Goal: Information Seeking & Learning: Find contact information

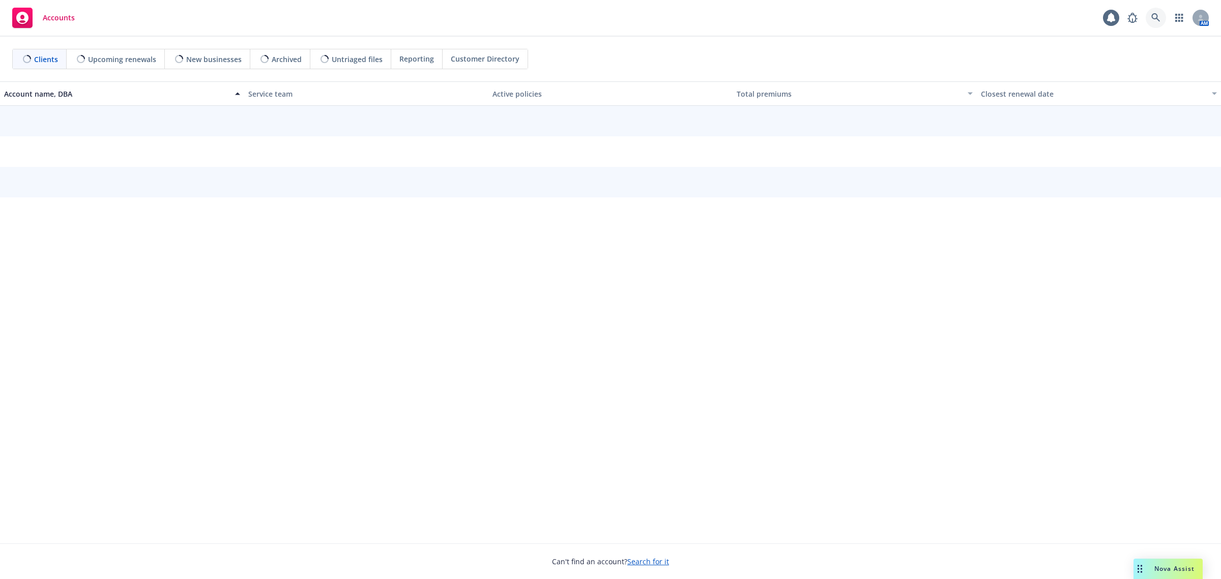
click at [1157, 21] on icon at bounding box center [1156, 17] width 9 height 9
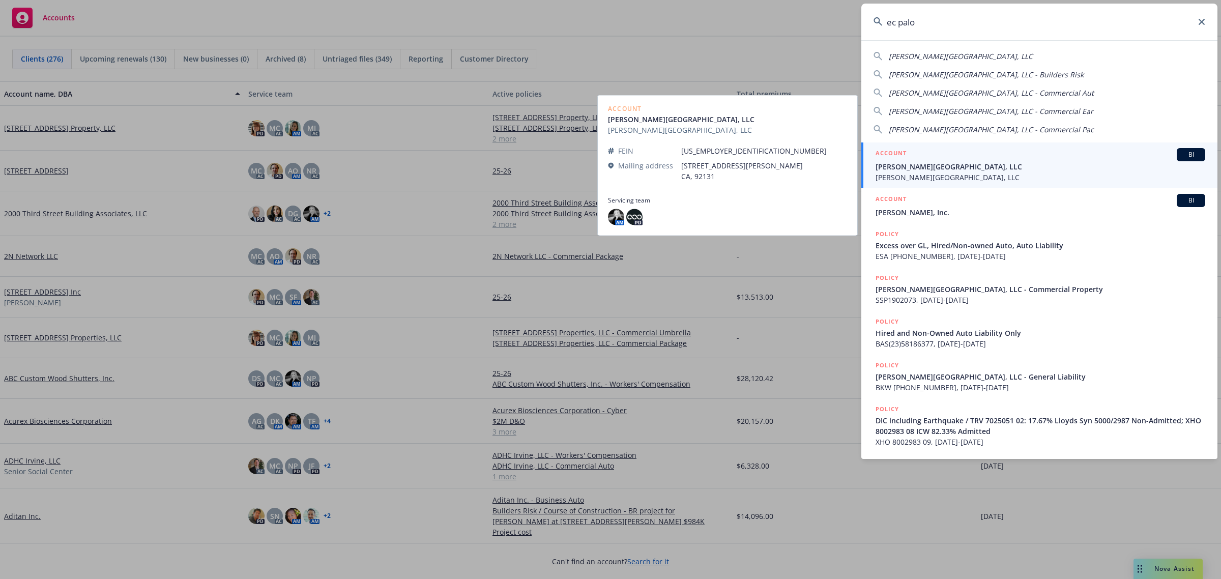
type input "ec palo"
click at [1005, 148] on div "ACCOUNT BI" at bounding box center [1041, 154] width 330 height 13
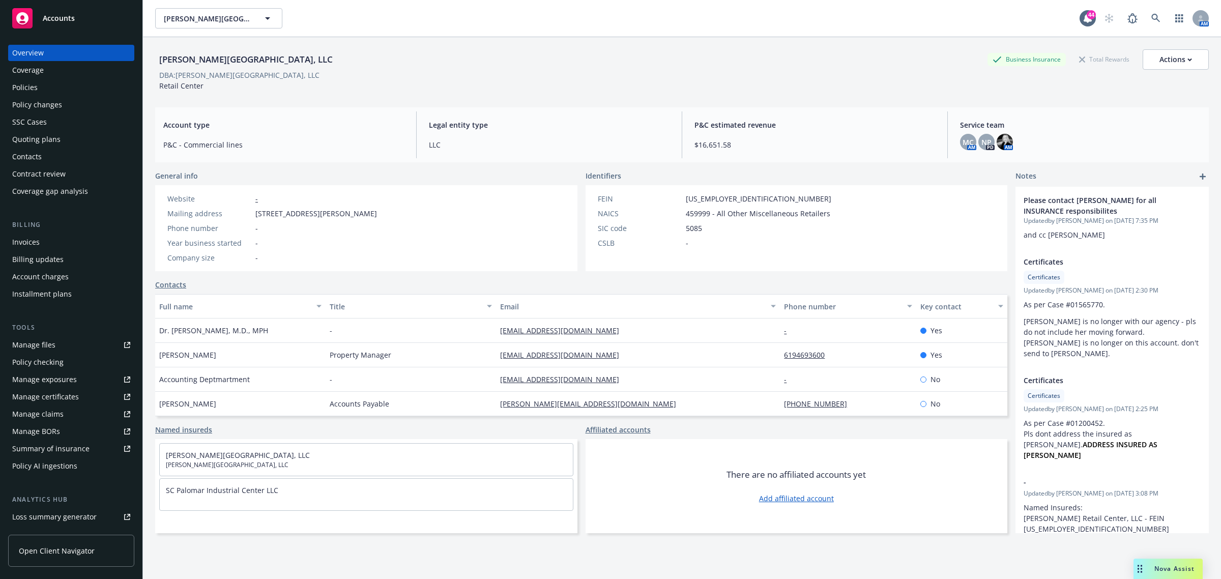
click at [67, 85] on div "Policies" at bounding box center [71, 87] width 118 height 16
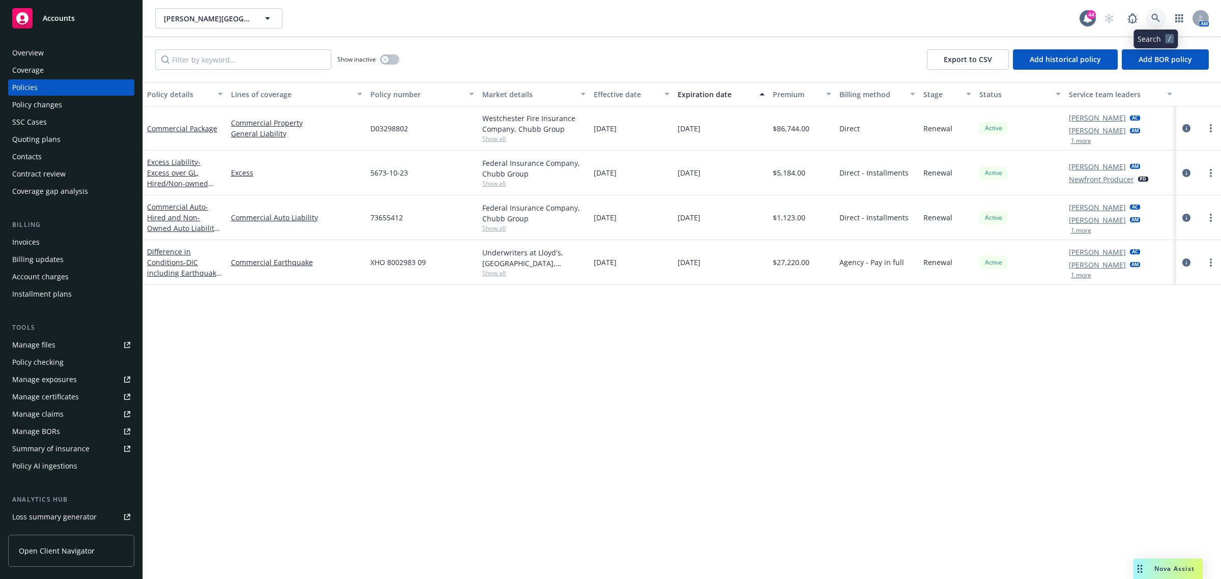
click at [1163, 18] on link at bounding box center [1156, 18] width 20 height 20
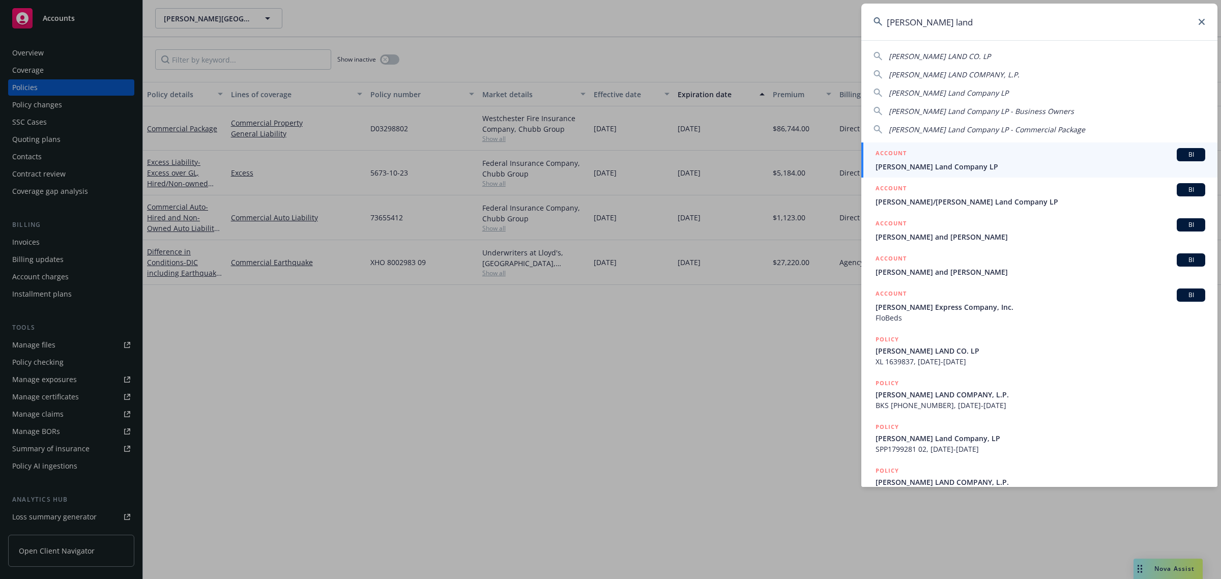
type input "turner land"
click at [963, 160] on div "ACCOUNT BI" at bounding box center [1041, 154] width 330 height 13
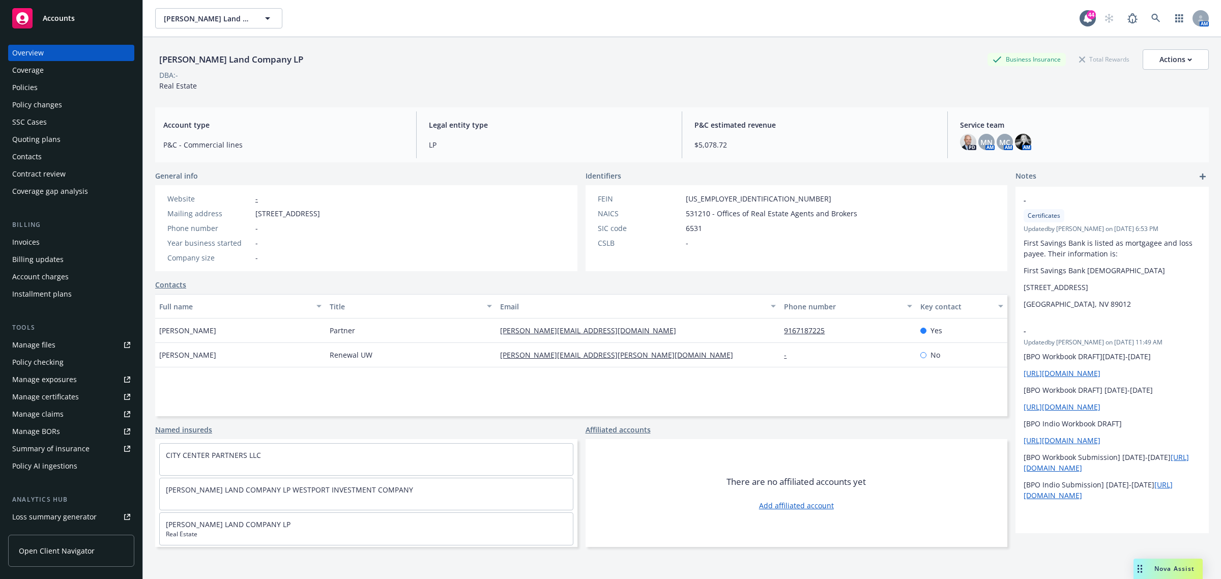
click at [20, 77] on div "Coverage" at bounding box center [28, 70] width 32 height 16
click at [21, 84] on div "Policies" at bounding box center [24, 87] width 25 height 16
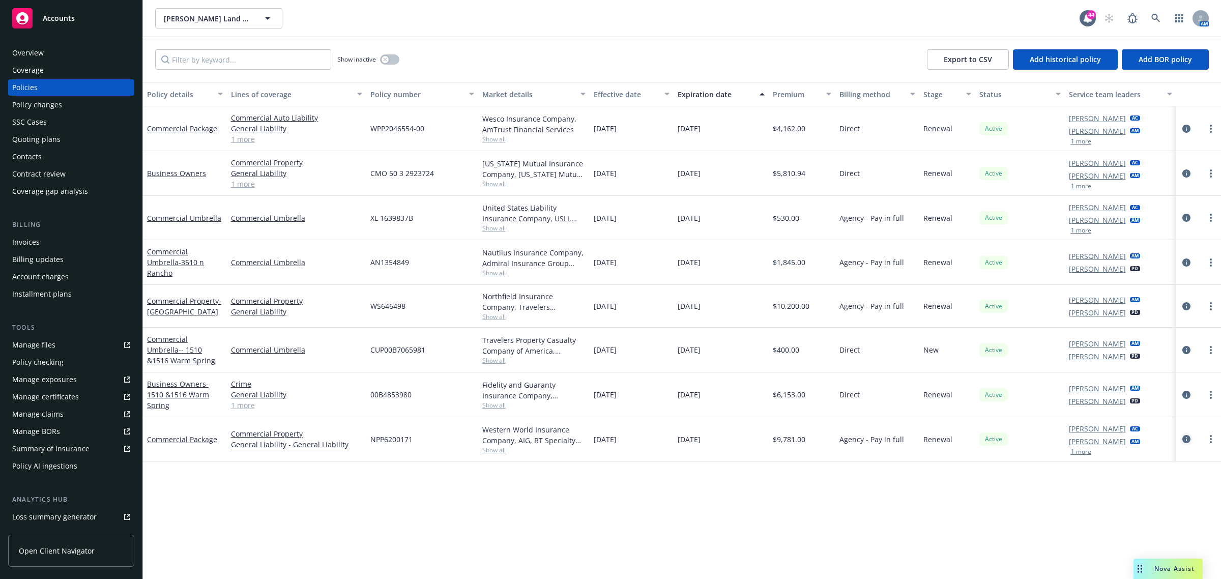
click at [1182, 436] on link "circleInformation" at bounding box center [1187, 439] width 12 height 12
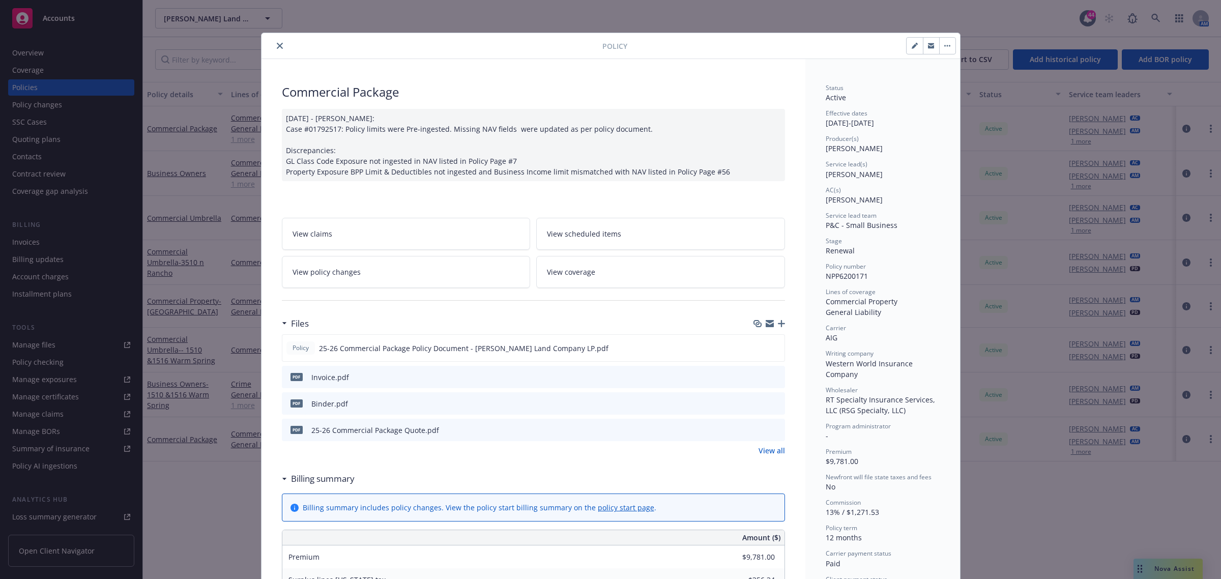
click at [277, 45] on icon "close" at bounding box center [280, 46] width 6 height 6
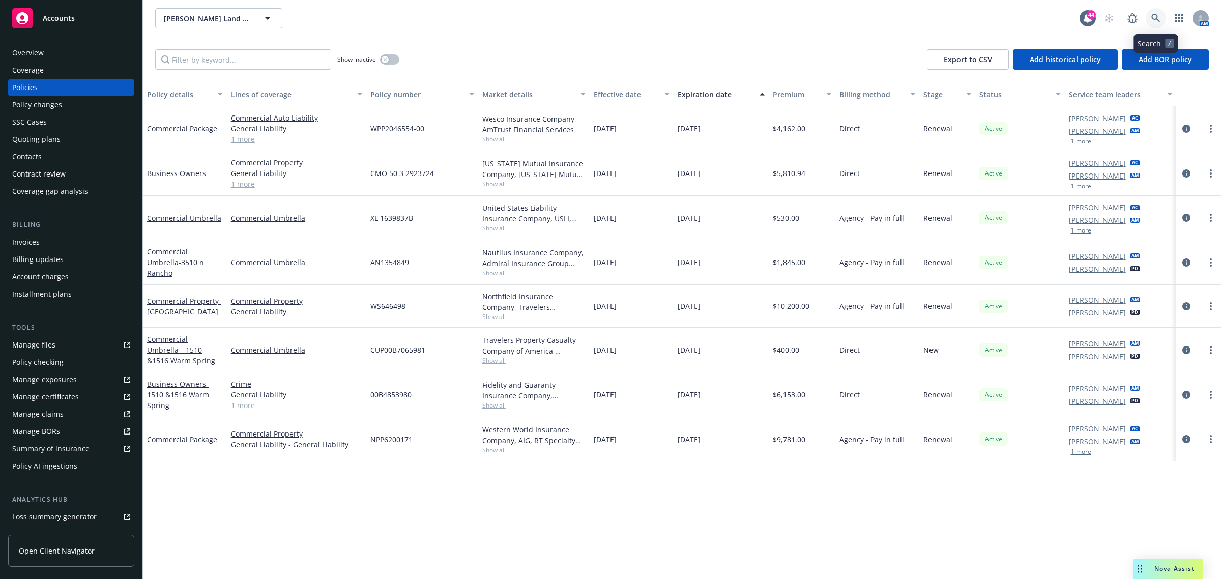
click at [1146, 18] on link at bounding box center [1156, 18] width 20 height 20
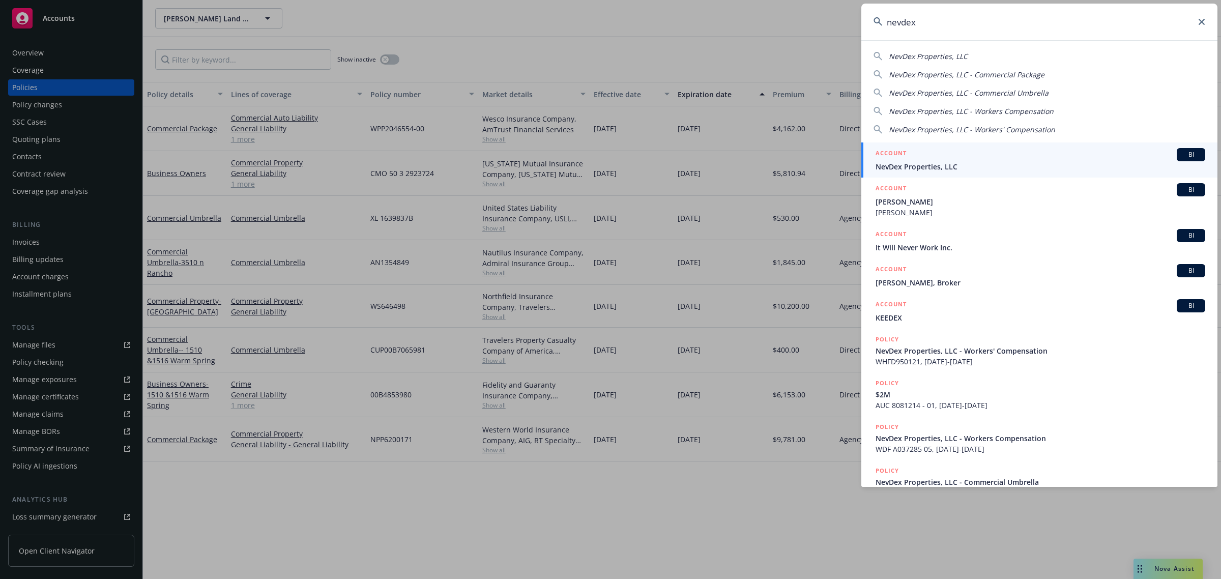
type input "nevdex"
drag, startPoint x: 966, startPoint y: 158, endPoint x: 955, endPoint y: 158, distance: 11.2
click at [965, 158] on div "ACCOUNT BI" at bounding box center [1041, 154] width 330 height 13
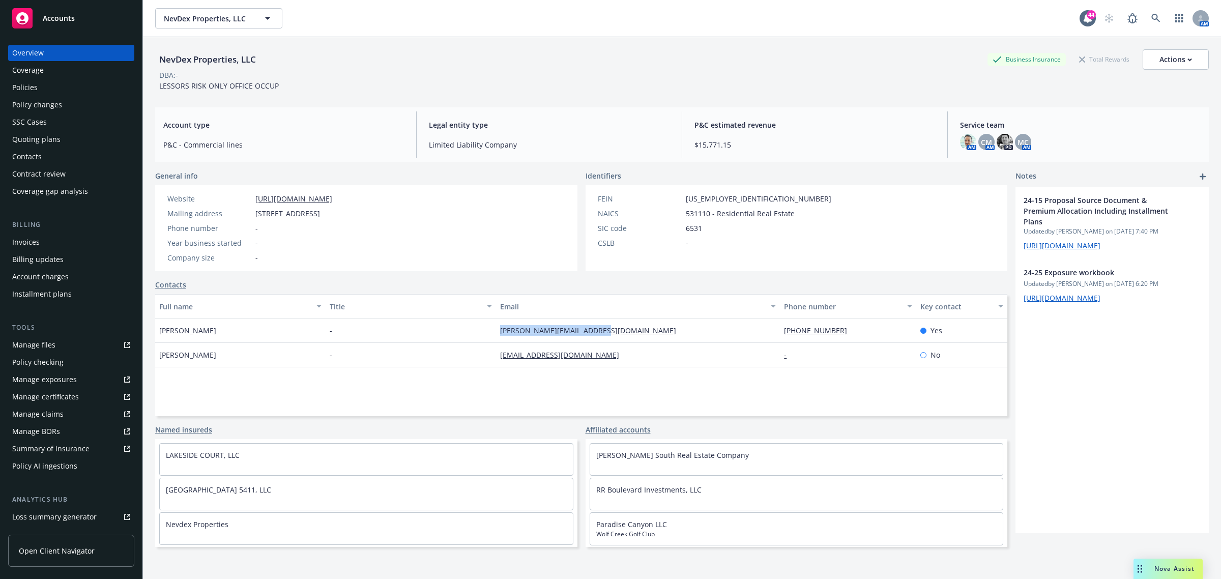
drag, startPoint x: 630, startPoint y: 331, endPoint x: 493, endPoint y: 338, distance: 137.6
click at [496, 338] on div "robin@nevdexproperties.com" at bounding box center [638, 331] width 284 height 24
copy link "robin@nevdexproperties.com"
click at [1155, 28] on span at bounding box center [1156, 18] width 20 height 20
click at [1152, 21] on icon at bounding box center [1156, 18] width 9 height 9
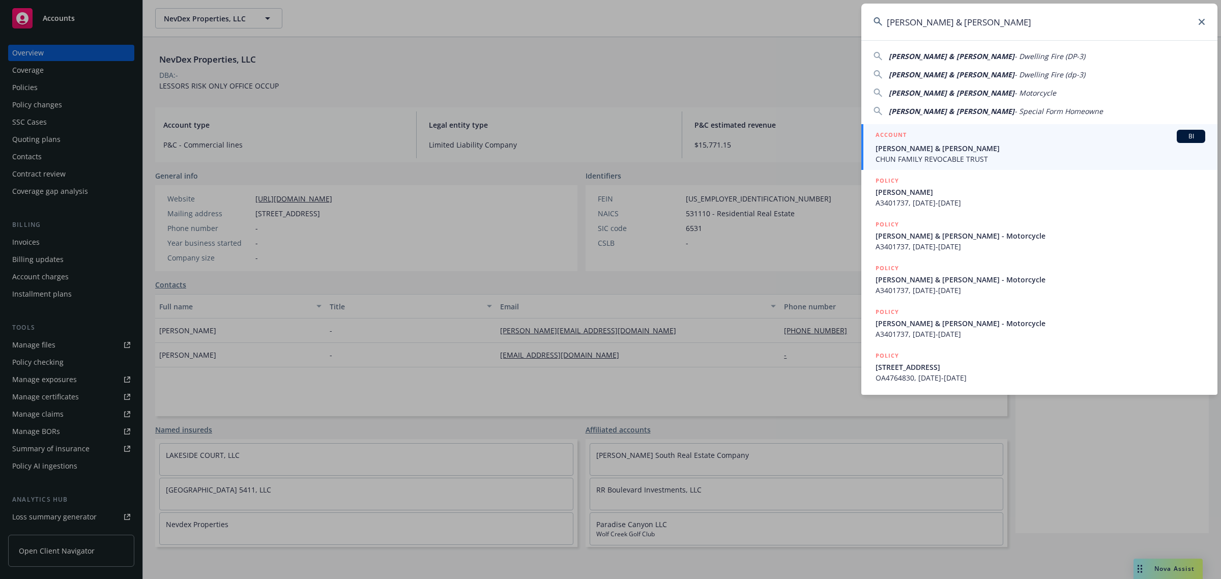
type input "Samuel Chun & Janelle Chun"
drag, startPoint x: 921, startPoint y: 140, endPoint x: 891, endPoint y: 143, distance: 29.7
click at [920, 140] on div "ACCOUNT BI" at bounding box center [1041, 136] width 330 height 13
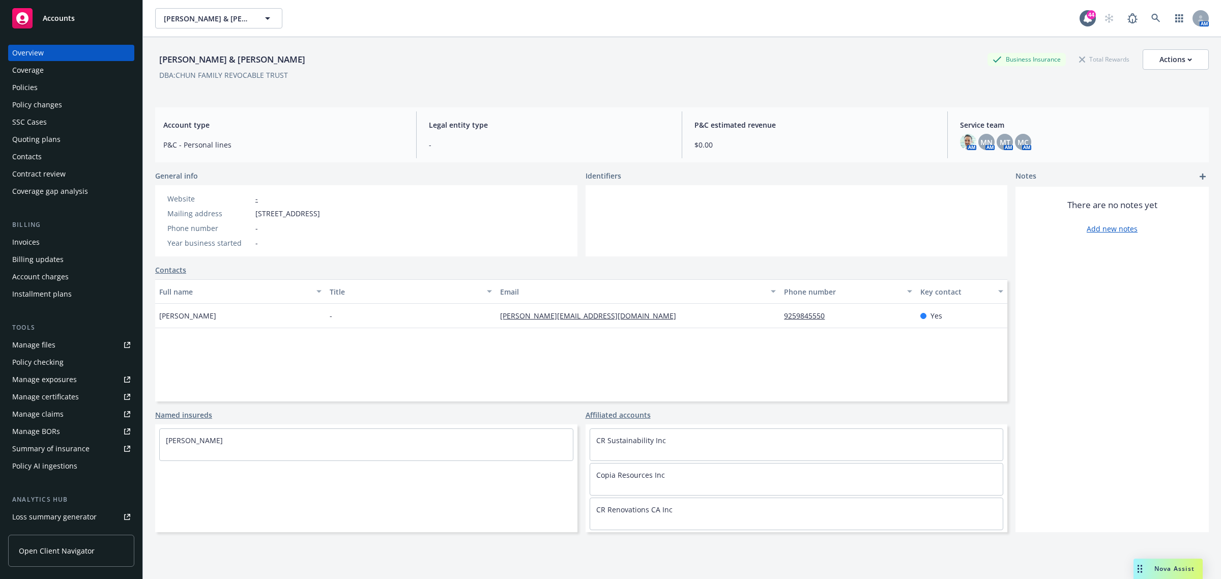
click at [63, 90] on div "Policies" at bounding box center [71, 87] width 118 height 16
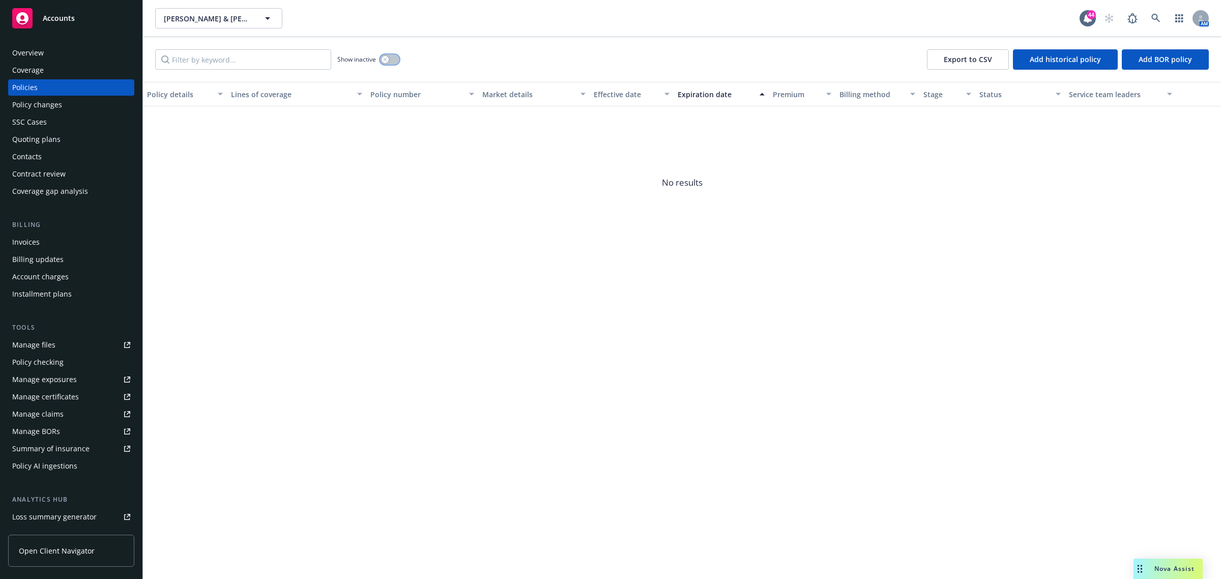
click at [385, 59] on icon "button" at bounding box center [385, 59] width 4 height 4
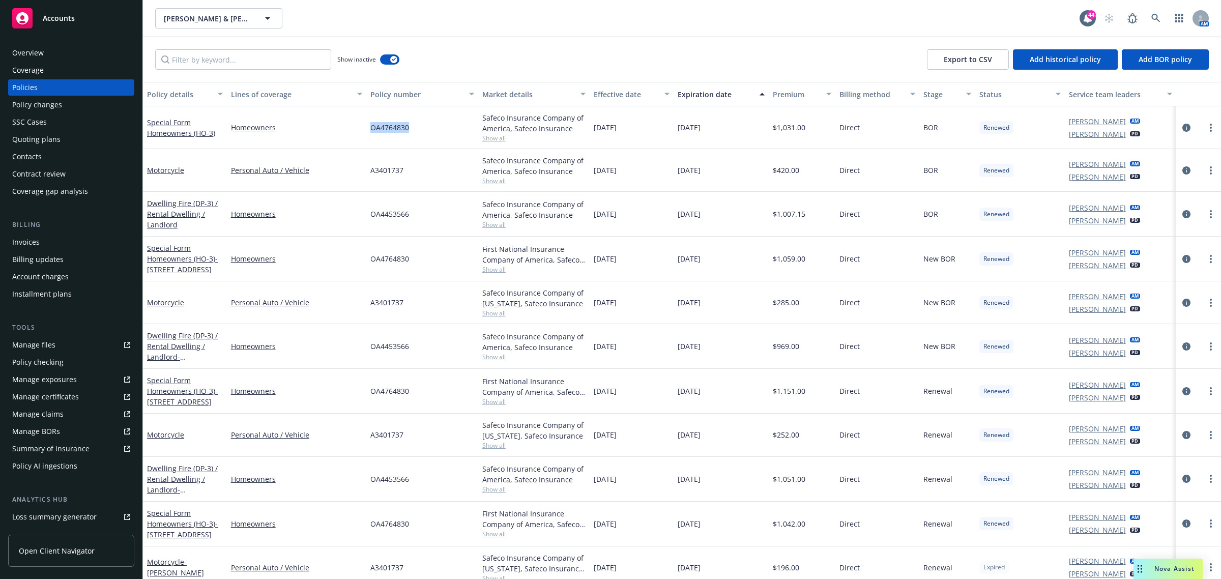
drag, startPoint x: 427, startPoint y: 131, endPoint x: 405, endPoint y: 77, distance: 58.1
click at [358, 138] on div "Special Form Homeowners (HO-3) Homeowners OA4764830 Safeco Insurance Company of…" at bounding box center [682, 127] width 1078 height 43
click at [599, 88] on button "Effective date" at bounding box center [632, 94] width 84 height 24
click at [599, 89] on div "Effective date" at bounding box center [626, 94] width 65 height 11
click at [599, 93] on div "Effective date" at bounding box center [626, 94] width 65 height 11
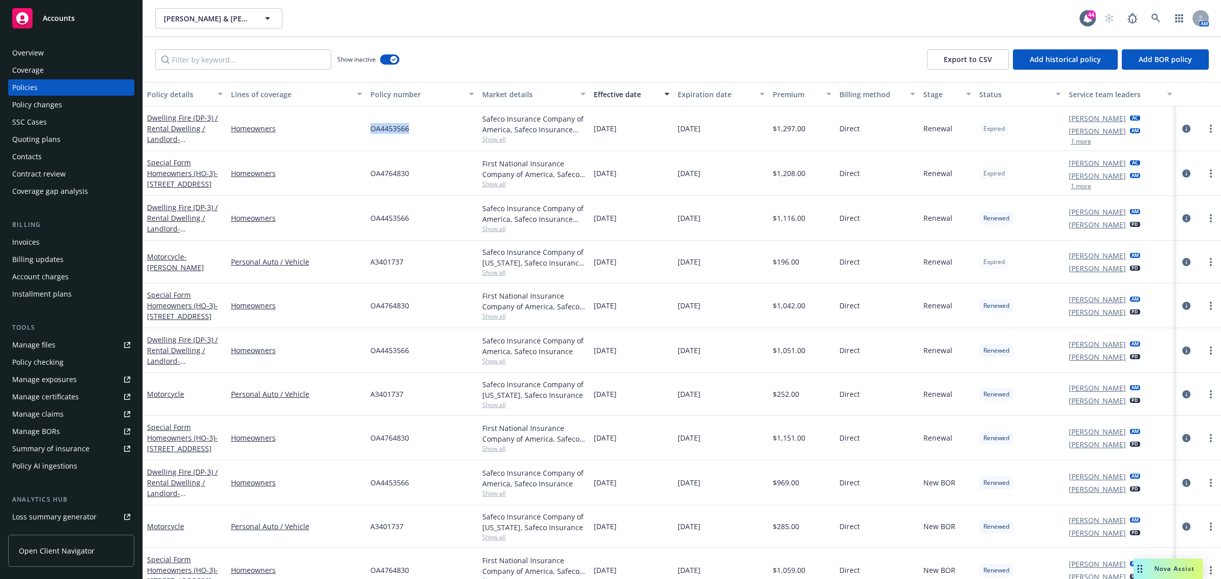
drag, startPoint x: 443, startPoint y: 143, endPoint x: 362, endPoint y: 138, distance: 81.0
click at [366, 143] on div "OA4453566" at bounding box center [422, 128] width 112 height 45
copy span "OA4453566"
click at [485, 141] on span "Show all" at bounding box center [534, 139] width 104 height 9
click at [1159, 564] on div "Nova Assist" at bounding box center [1168, 569] width 69 height 20
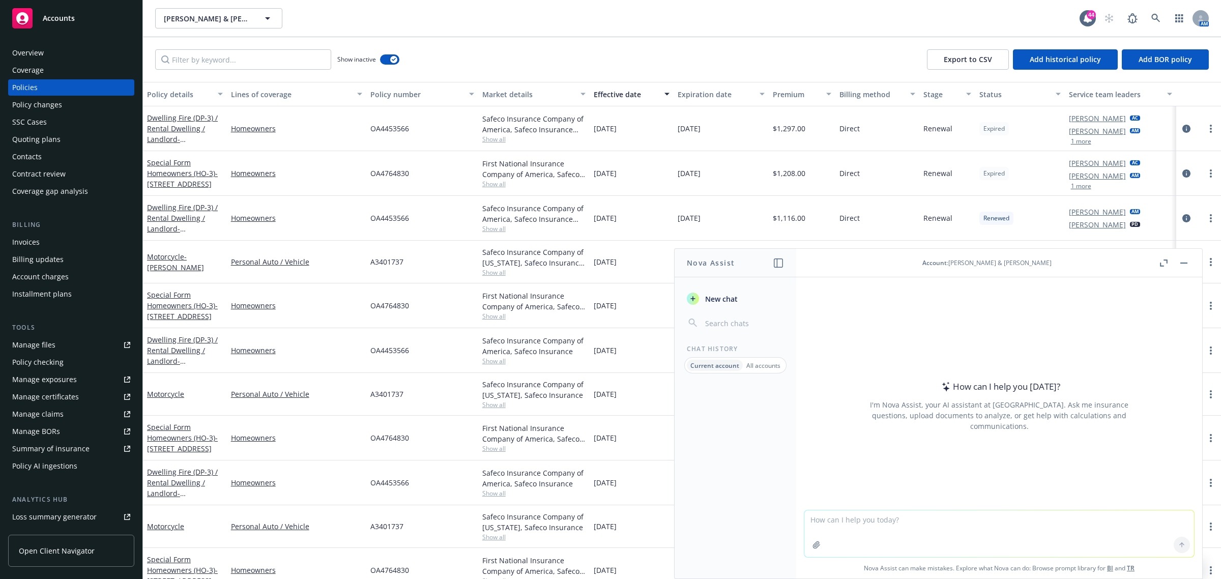
click at [858, 507] on div at bounding box center [999, 504] width 390 height 12
click at [859, 525] on textarea at bounding box center [999, 533] width 390 height 47
paste textarea "Hello Don, Bre, and Elizabeth, I hope you are doing well. Please follow the lin…"
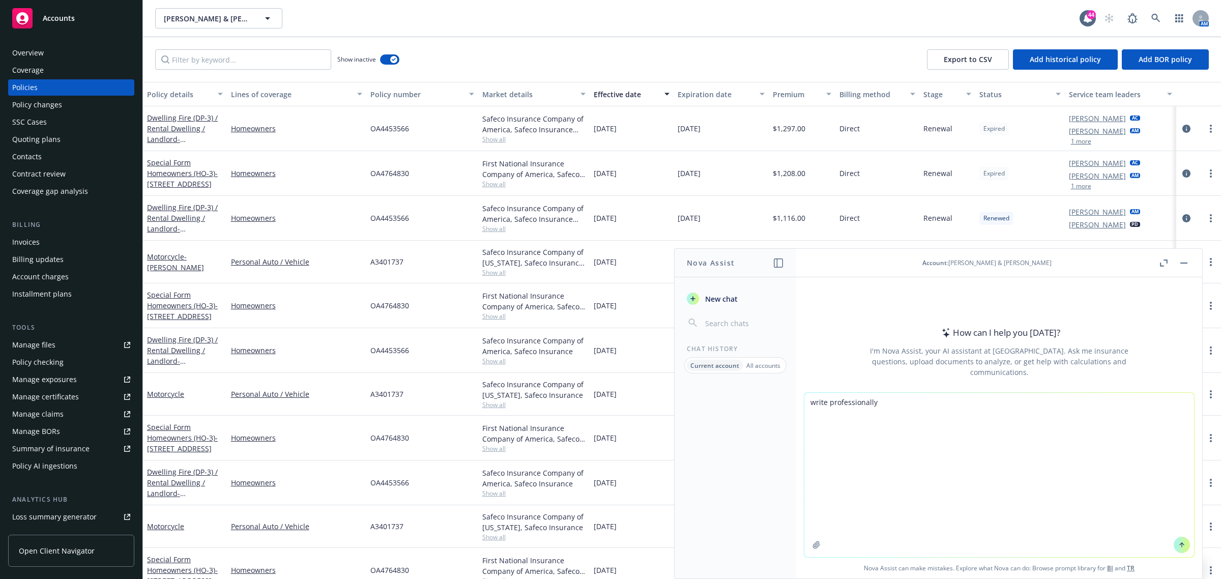
type textarea "write professionally Hello Don, Bre, and Elizabeth, I hope you are doing well. …"
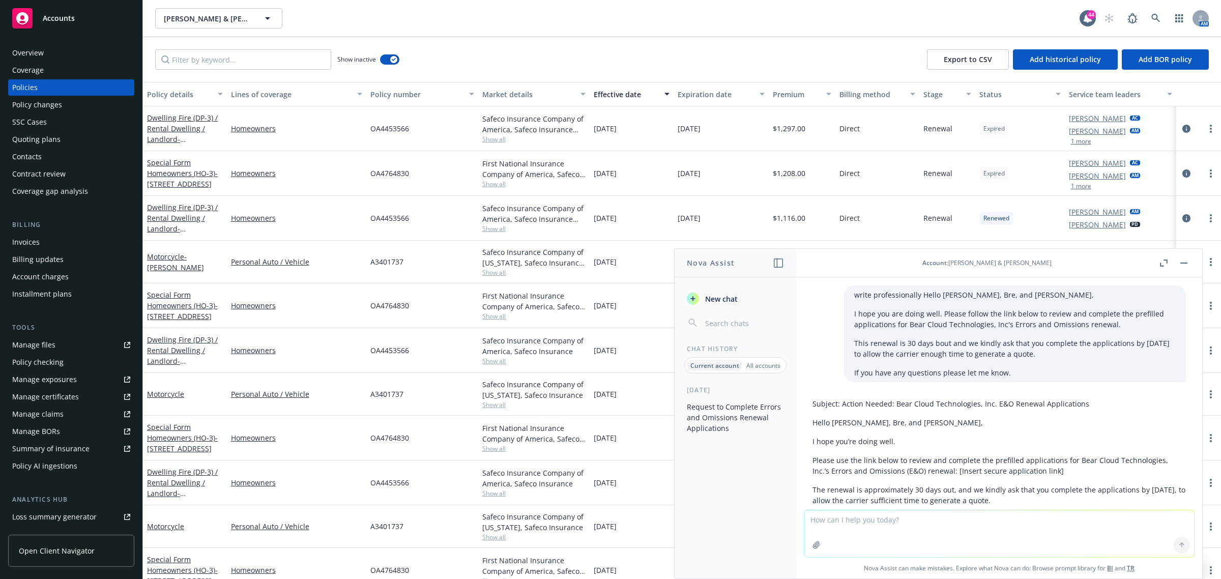
scroll to position [64, 0]
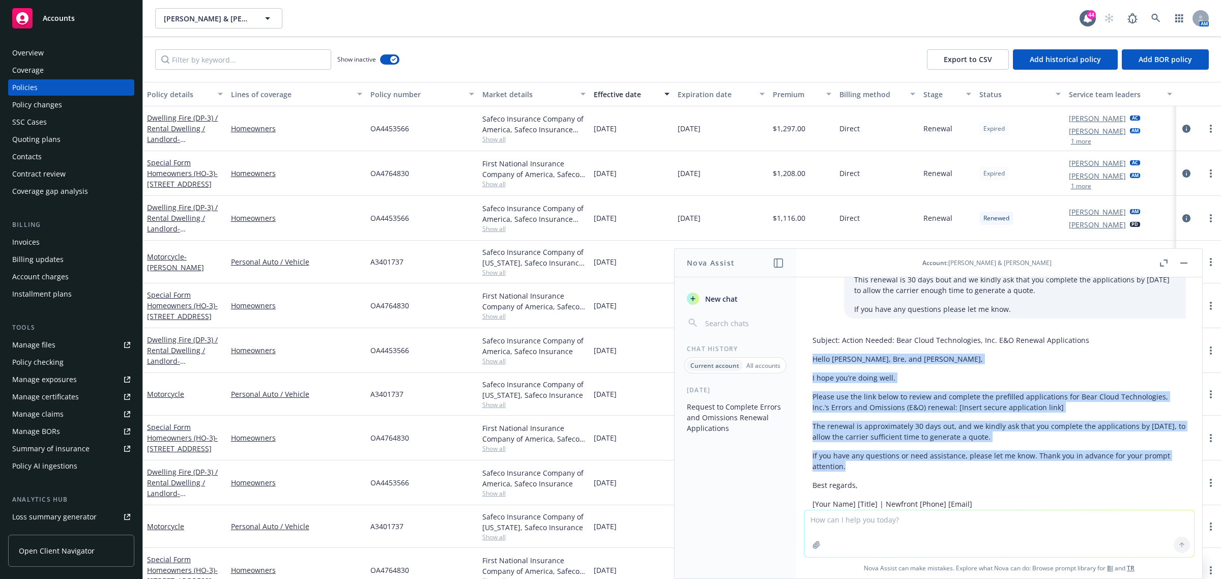
drag, startPoint x: 810, startPoint y: 361, endPoint x: 932, endPoint y: 472, distance: 164.6
click at [932, 472] on div "Subject: Action Needed: Bear Cloud Technologies, Inc. E&O Renewal Applications …" at bounding box center [999, 431] width 390 height 201
copy div "Hello Don, Bre, and Elizabeth, I hope you’re doing well. Please use the link be…"
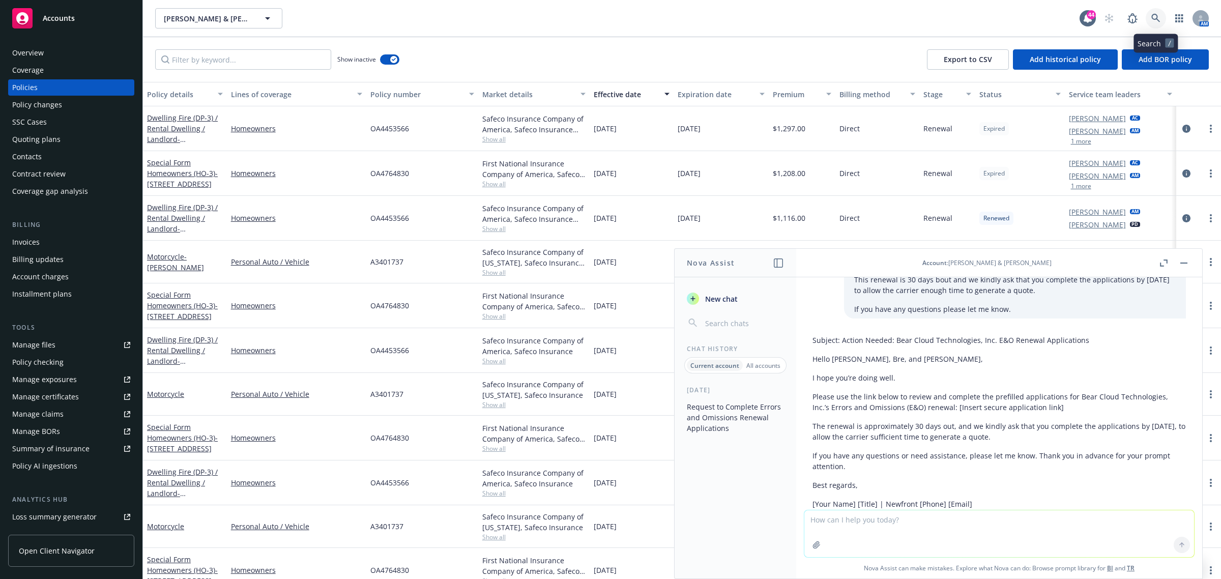
click at [1150, 18] on link at bounding box center [1156, 18] width 20 height 20
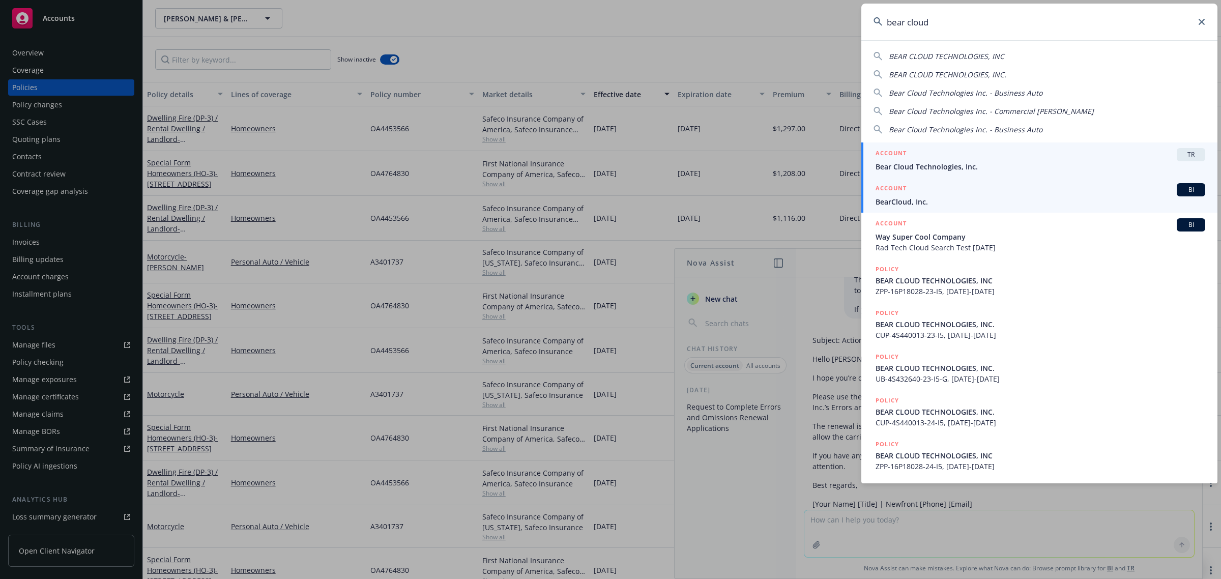
type input "bear cloud"
click at [926, 204] on span "BearCloud, Inc." at bounding box center [1041, 201] width 330 height 11
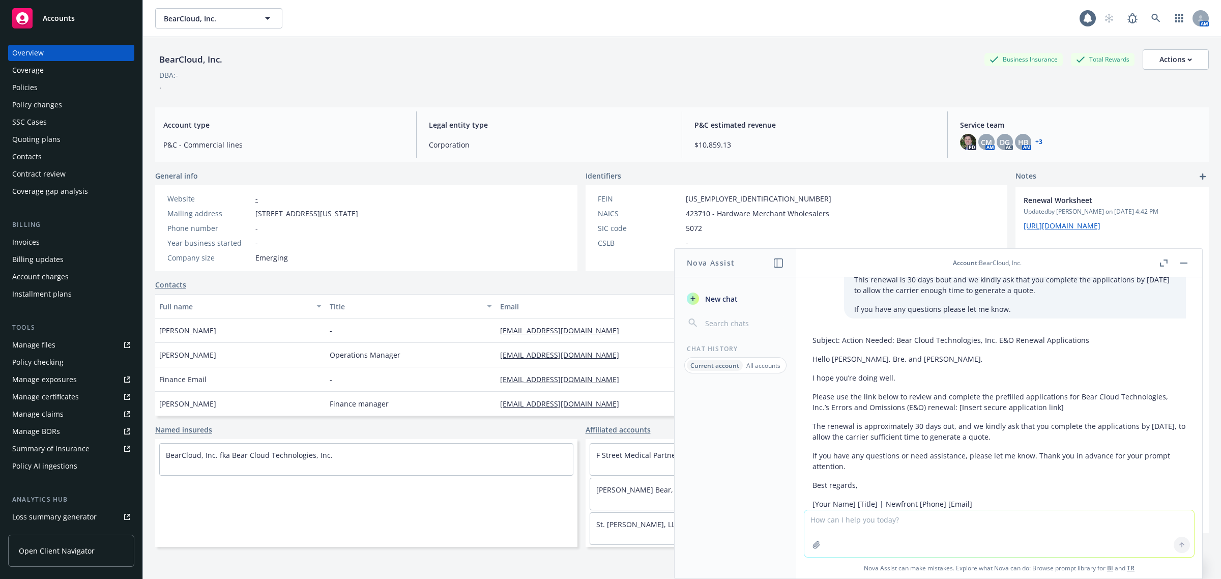
click at [1186, 260] on button "button" at bounding box center [1184, 263] width 12 height 12
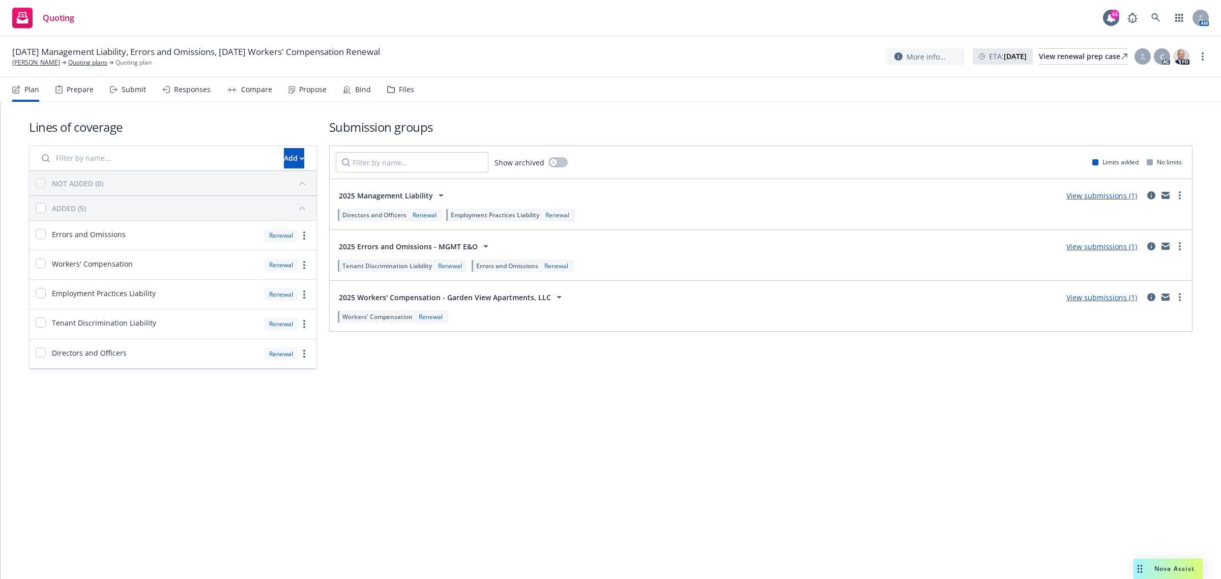
click at [323, 98] on div "Propose" at bounding box center [308, 89] width 38 height 24
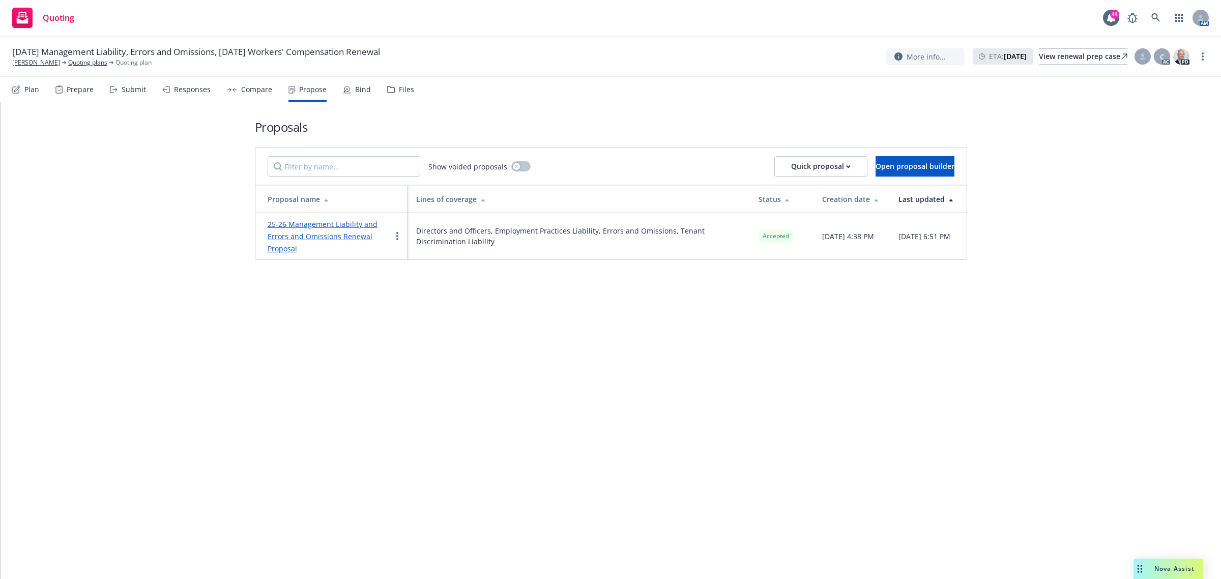
click at [305, 226] on link "25-26 Management Liability and Errors and Omissions Renewal Proposal" at bounding box center [323, 236] width 110 height 34
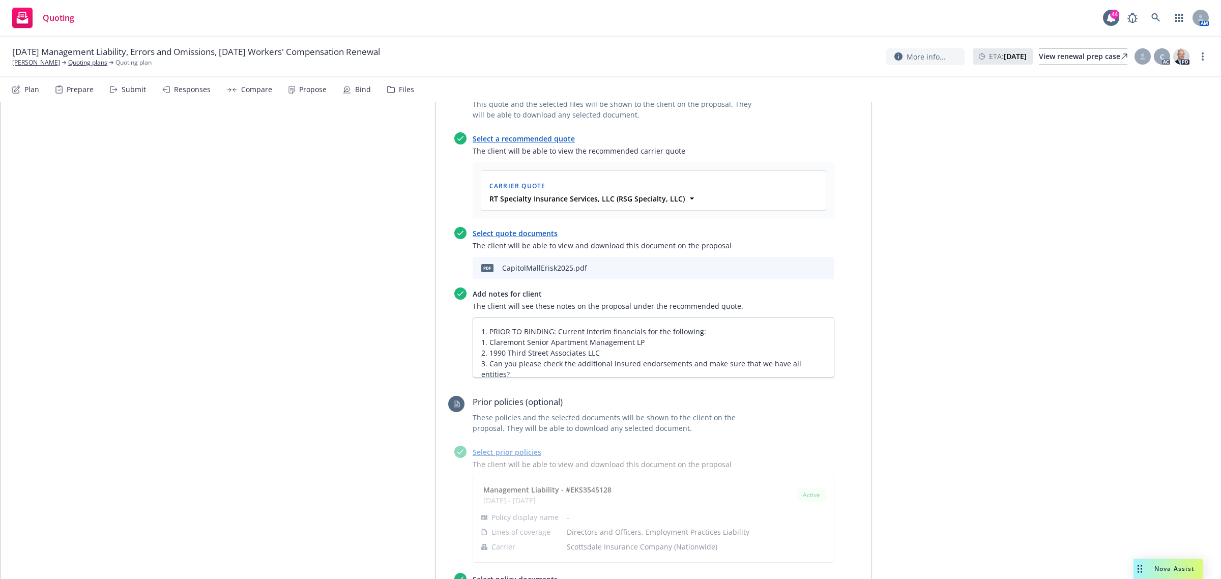
scroll to position [445, 0]
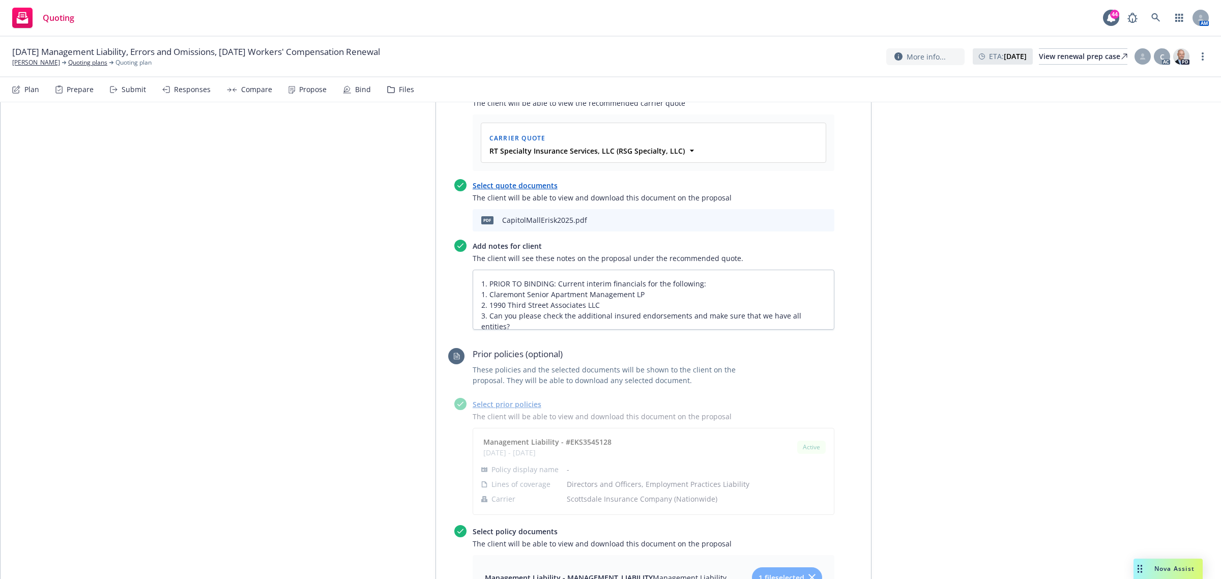
click at [782, 218] on div "pdf CapitolMallErisk2025.pdf" at bounding box center [654, 220] width 362 height 22
click at [788, 219] on icon "download file" at bounding box center [792, 219] width 8 height 8
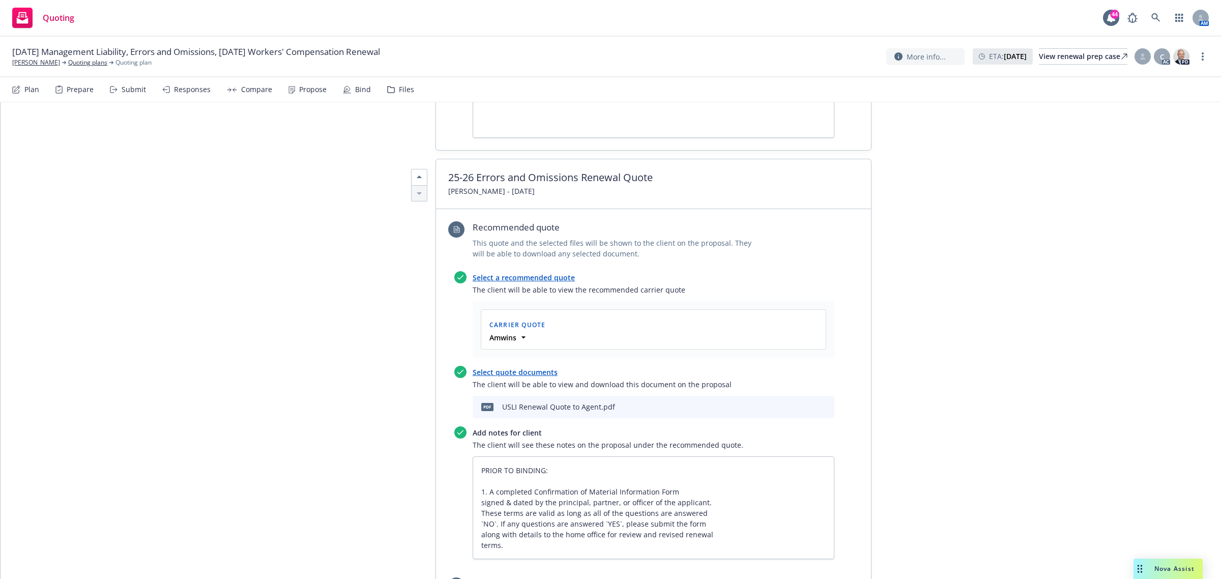
scroll to position [1081, 0]
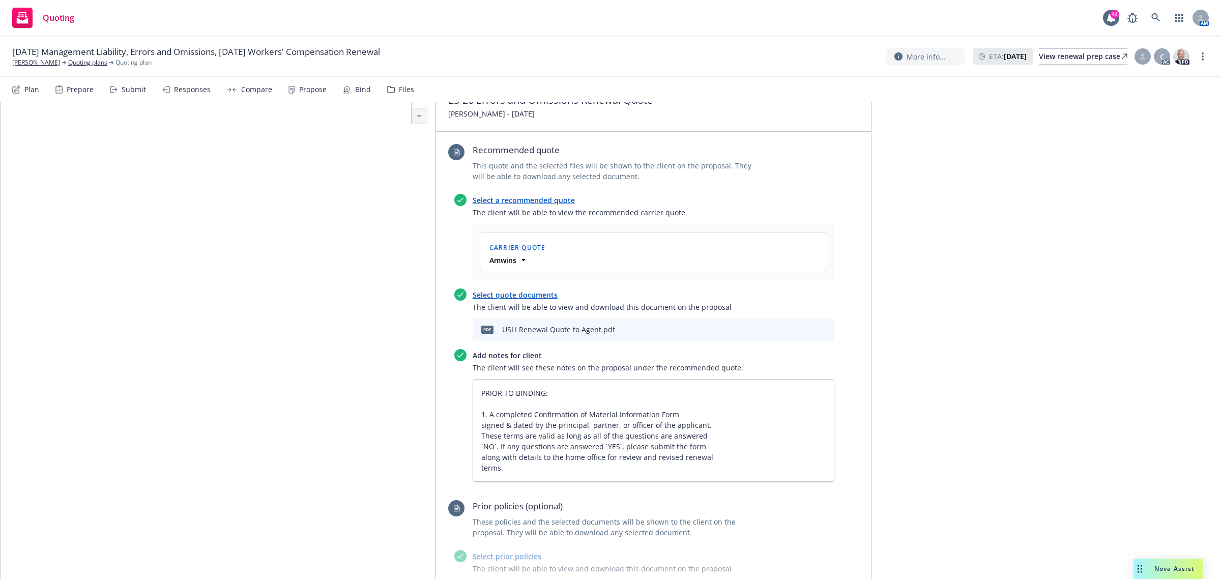
click at [792, 331] on div at bounding box center [810, 330] width 42 height 12
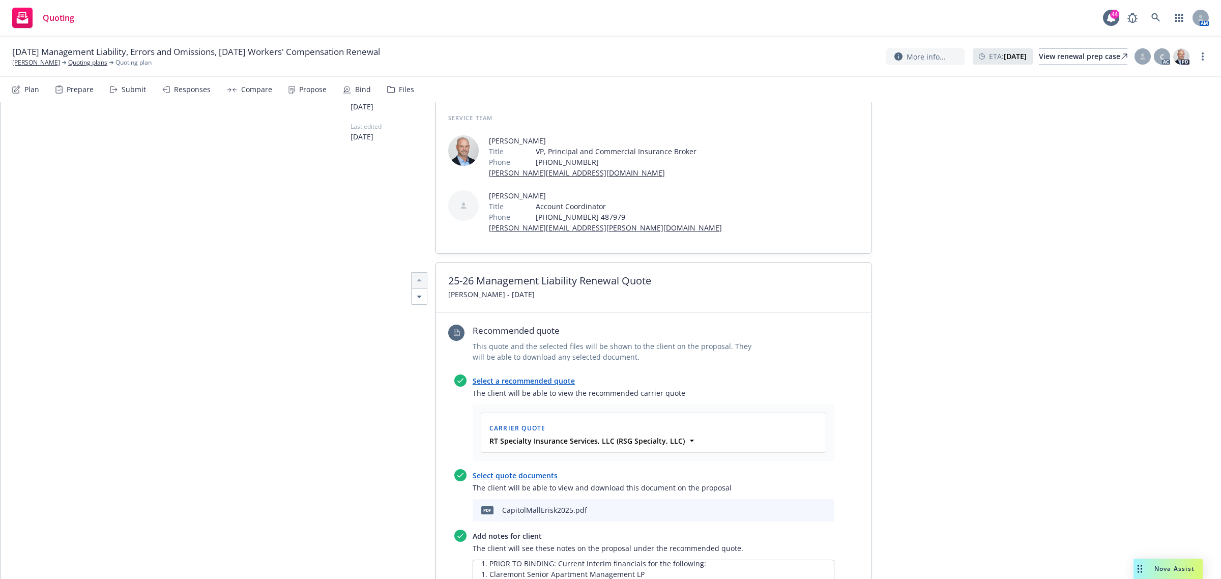
scroll to position [0, 0]
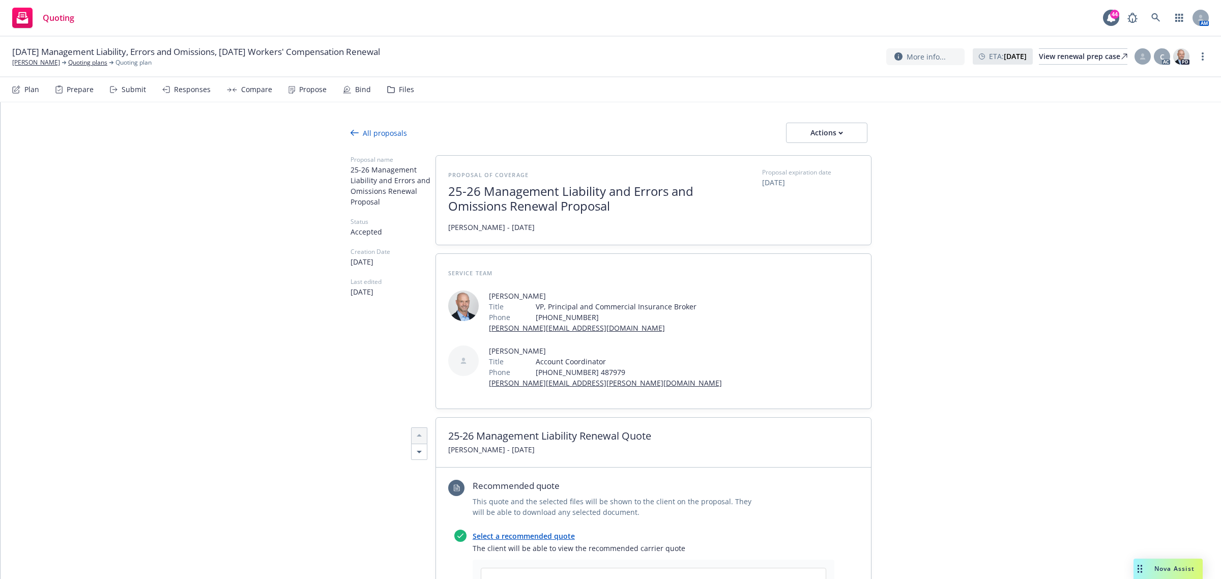
click at [294, 85] on div "Propose" at bounding box center [308, 89] width 38 height 24
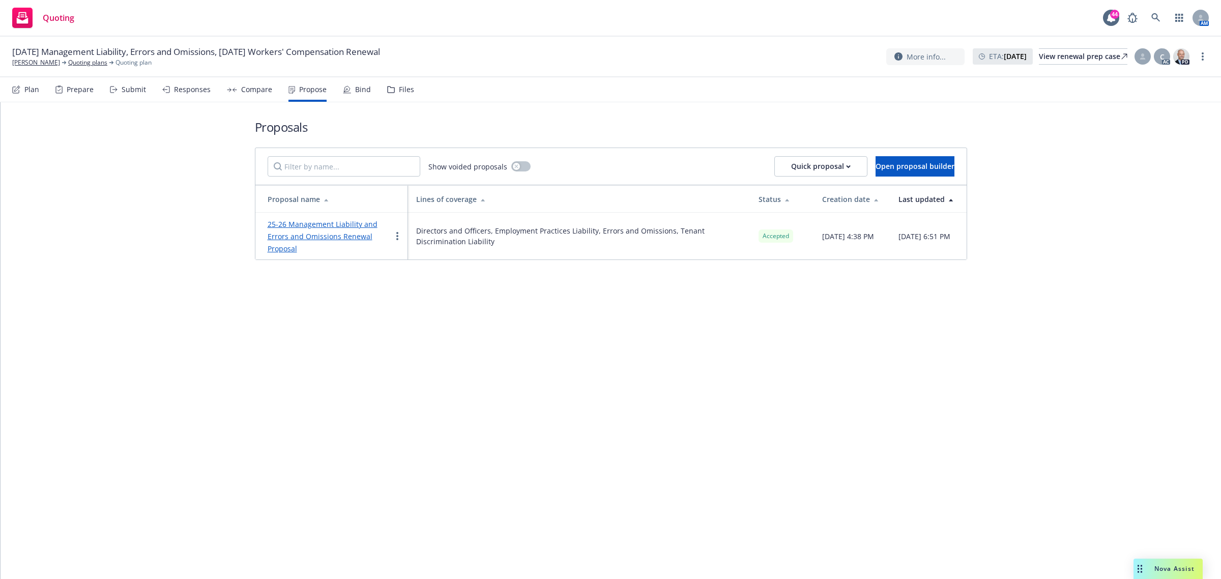
click at [166, 93] on div "Responses" at bounding box center [186, 89] width 48 height 24
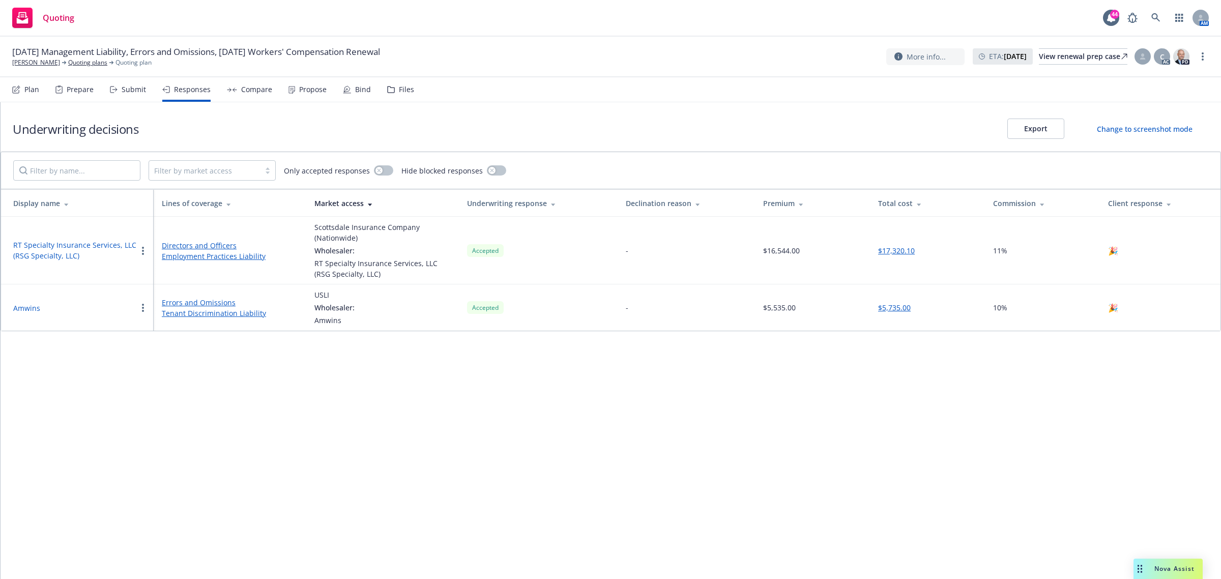
click at [295, 95] on div "Propose" at bounding box center [308, 89] width 38 height 24
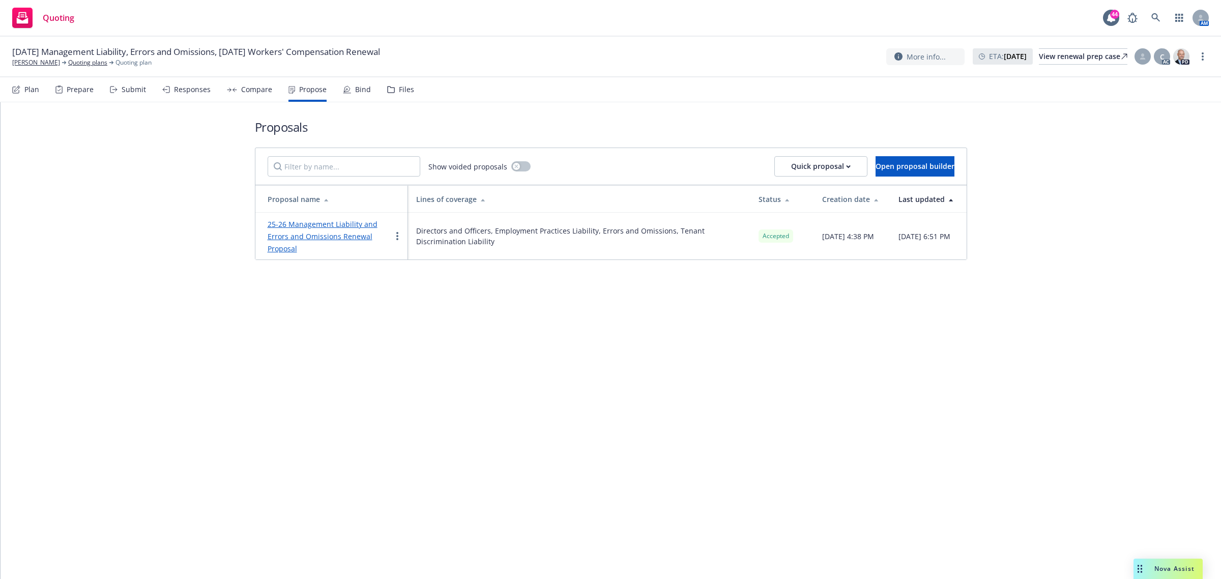
click at [293, 237] on link "25-26 Management Liability and Errors and Omissions Renewal Proposal" at bounding box center [323, 236] width 110 height 34
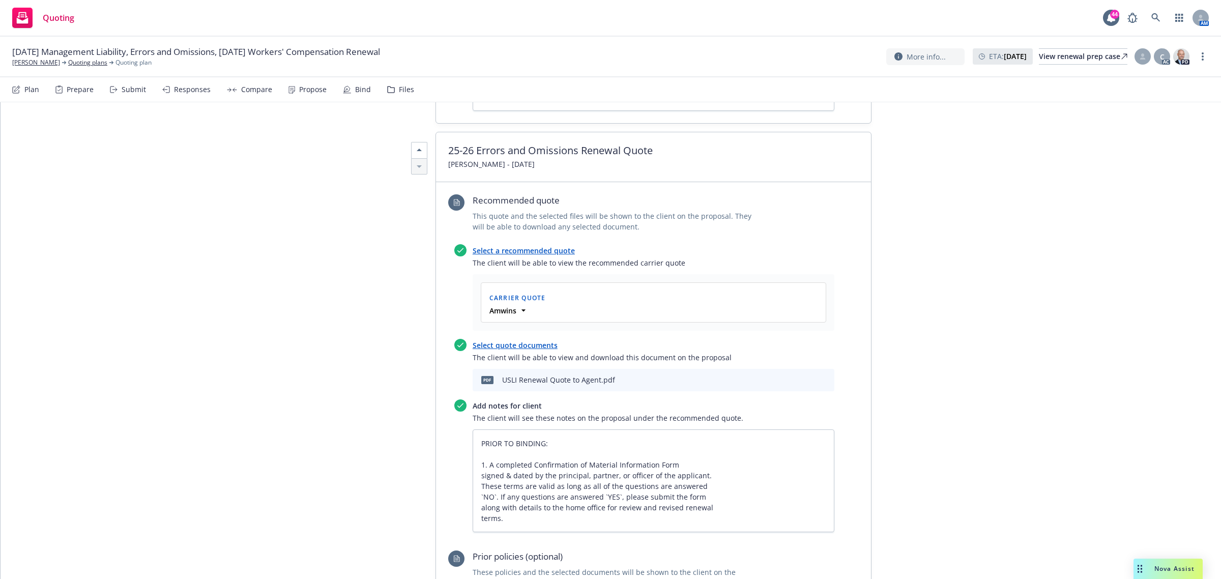
scroll to position [1208, 0]
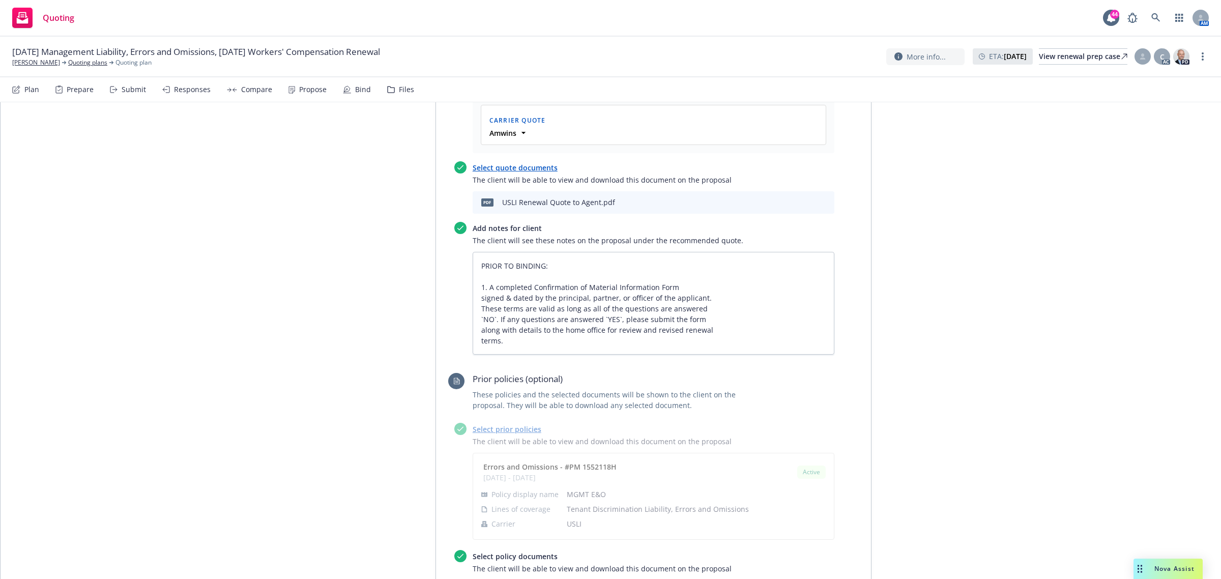
click at [788, 201] on icon "download file" at bounding box center [792, 201] width 8 height 8
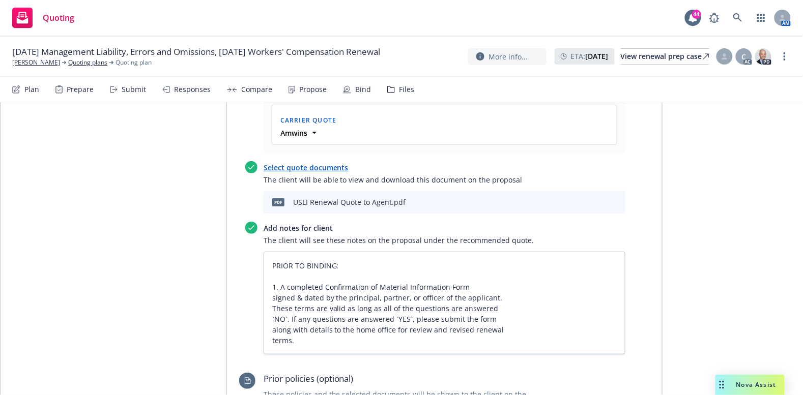
type textarea "x"
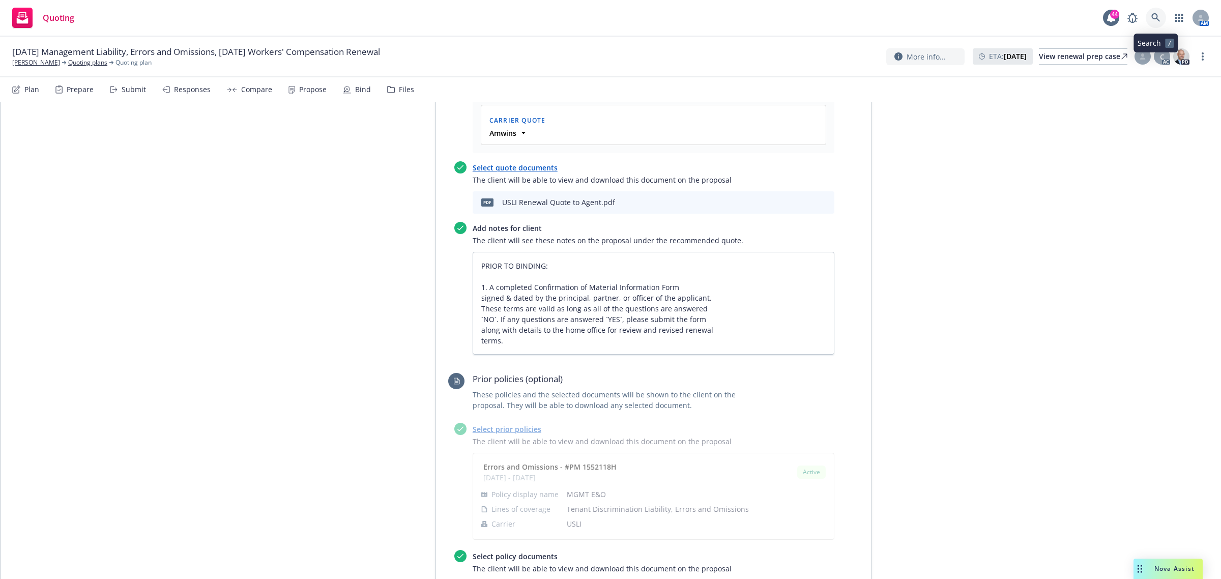
click at [1153, 18] on icon at bounding box center [1156, 17] width 9 height 9
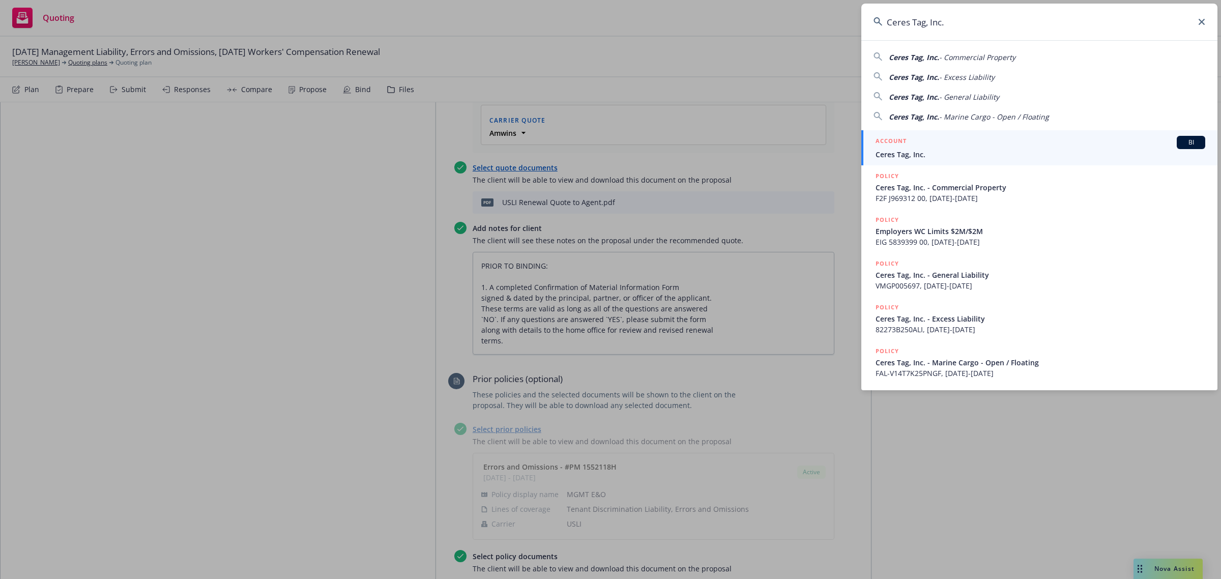
type input "Ceres Tag, Inc."
click at [917, 153] on span "Ceres Tag, Inc." at bounding box center [1041, 154] width 330 height 11
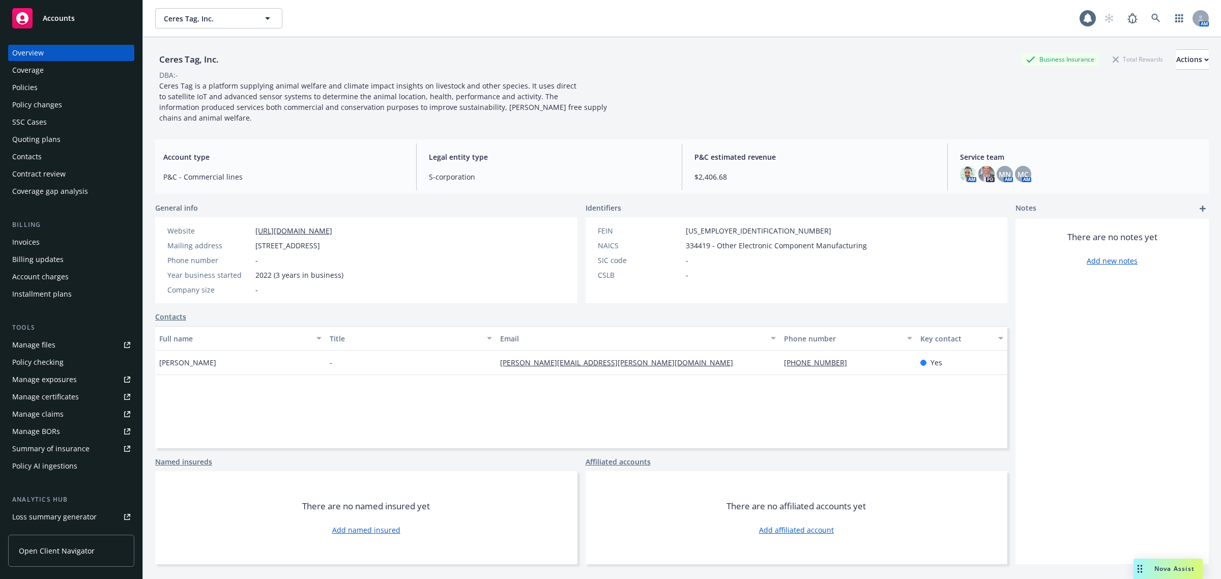
click at [40, 79] on div "Policies" at bounding box center [71, 87] width 118 height 16
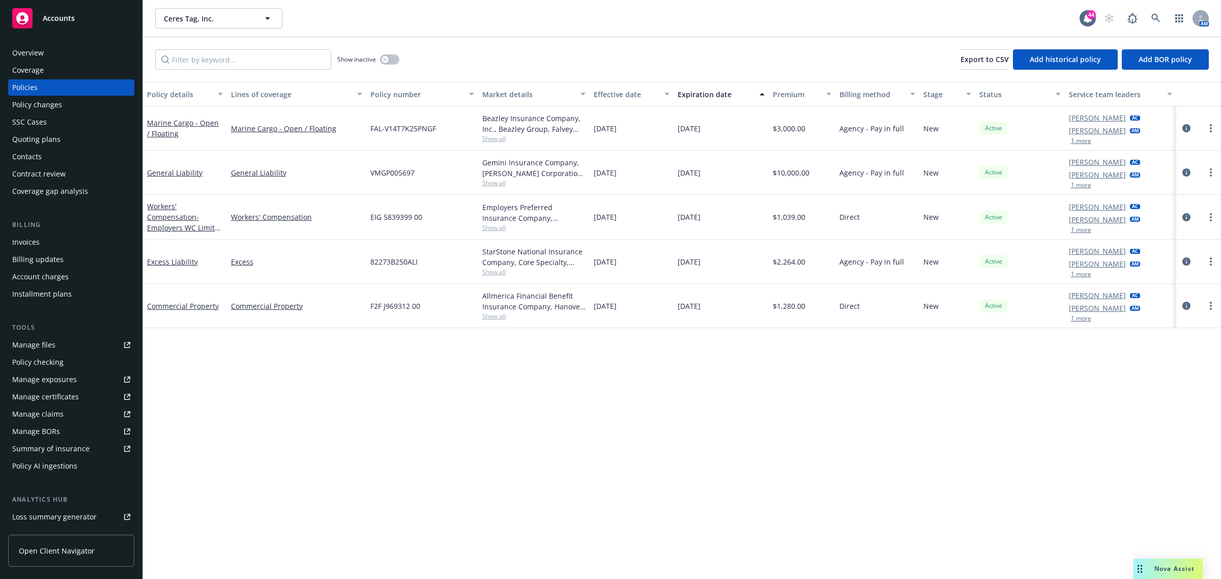
click at [487, 273] on span "Show all" at bounding box center [534, 272] width 104 height 9
click at [495, 229] on span "Show all" at bounding box center [534, 227] width 104 height 9
click at [497, 187] on span "Show all" at bounding box center [534, 183] width 104 height 9
click at [502, 141] on span "Show all" at bounding box center [534, 138] width 104 height 9
drag, startPoint x: 617, startPoint y: 408, endPoint x: 939, endPoint y: 423, distance: 321.9
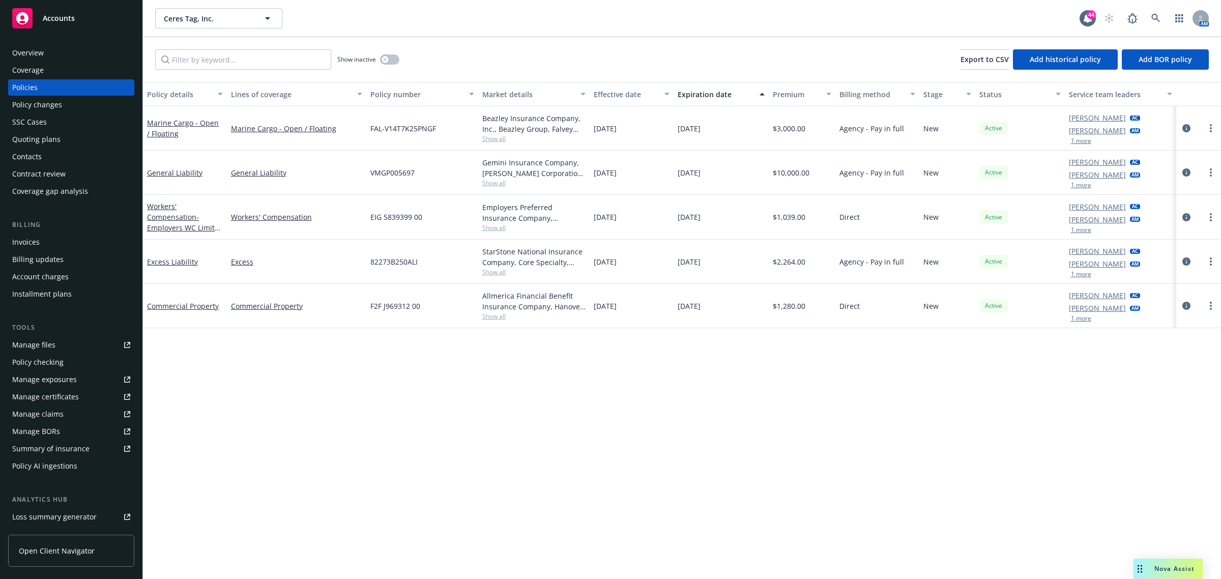
click at [618, 408] on div "Policy details Lines of coverage Policy number Market details Effective date Ex…" at bounding box center [682, 331] width 1078 height 498
